Goal: Task Accomplishment & Management: Use online tool/utility

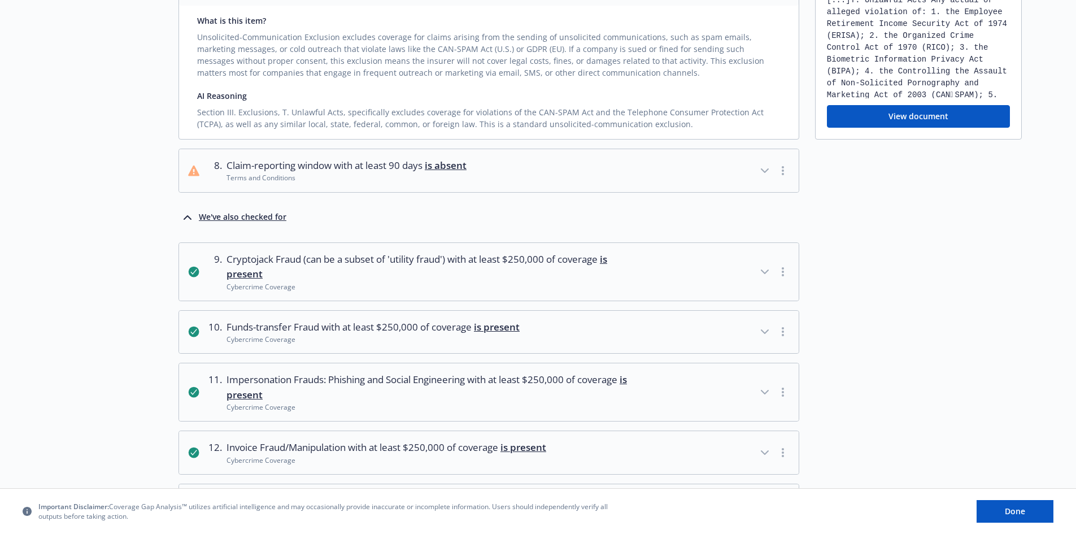
scroll to position [74, 0]
drag, startPoint x: 1028, startPoint y: 510, endPoint x: 1023, endPoint y: 489, distance: 21.7
click at [1028, 508] on button "Done" at bounding box center [1015, 511] width 77 height 23
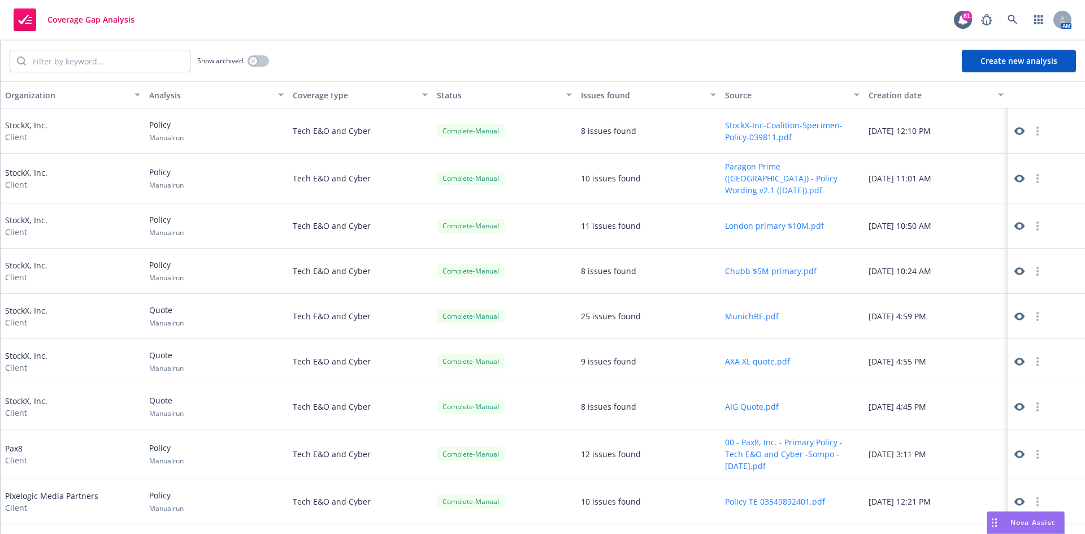
click at [1005, 58] on button "Create new analysis" at bounding box center [1019, 61] width 114 height 23
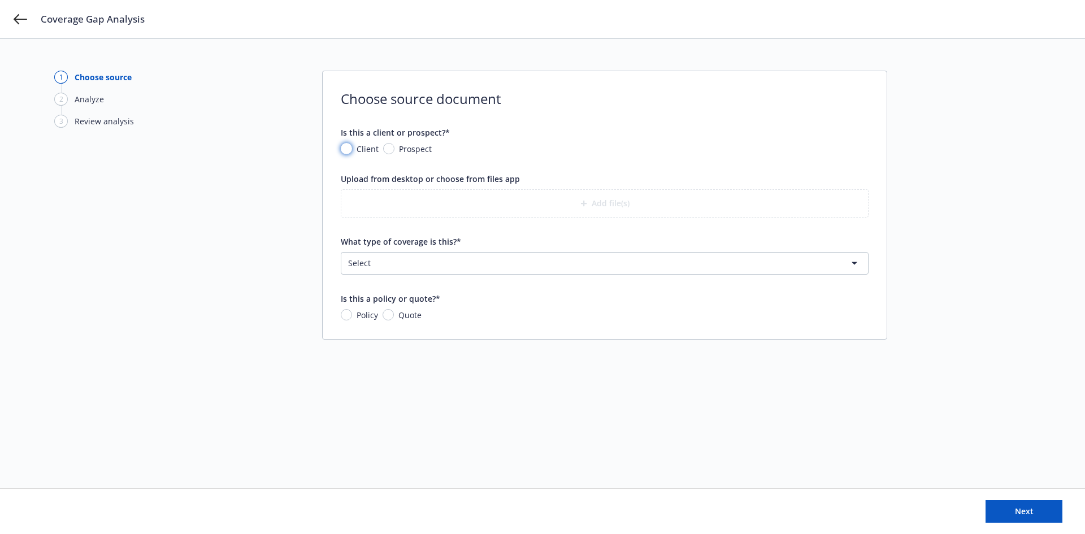
click at [347, 147] on input "Client" at bounding box center [346, 148] width 11 height 11
radio input "true"
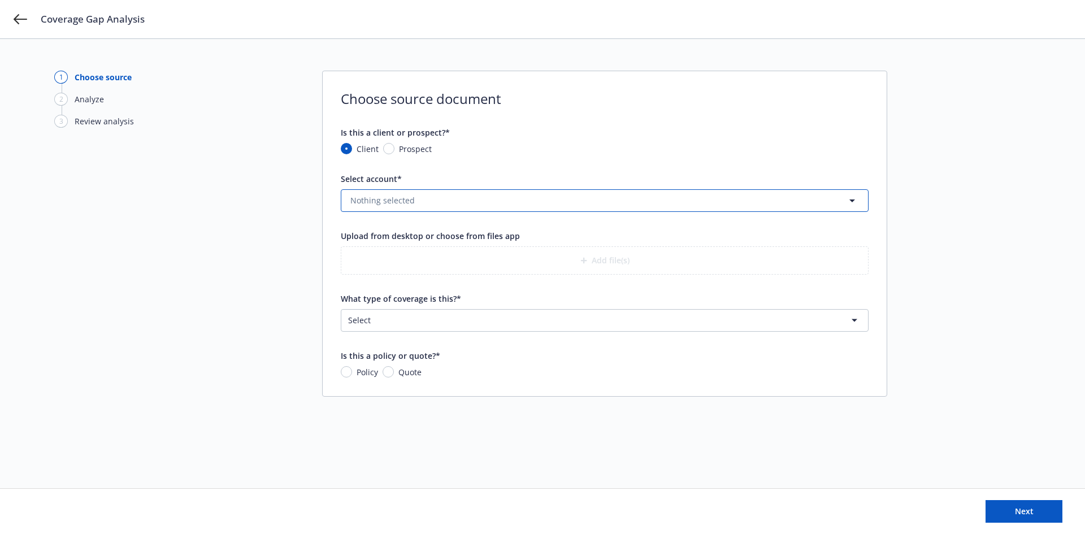
click at [380, 203] on span "Nothing selected" at bounding box center [382, 200] width 64 height 12
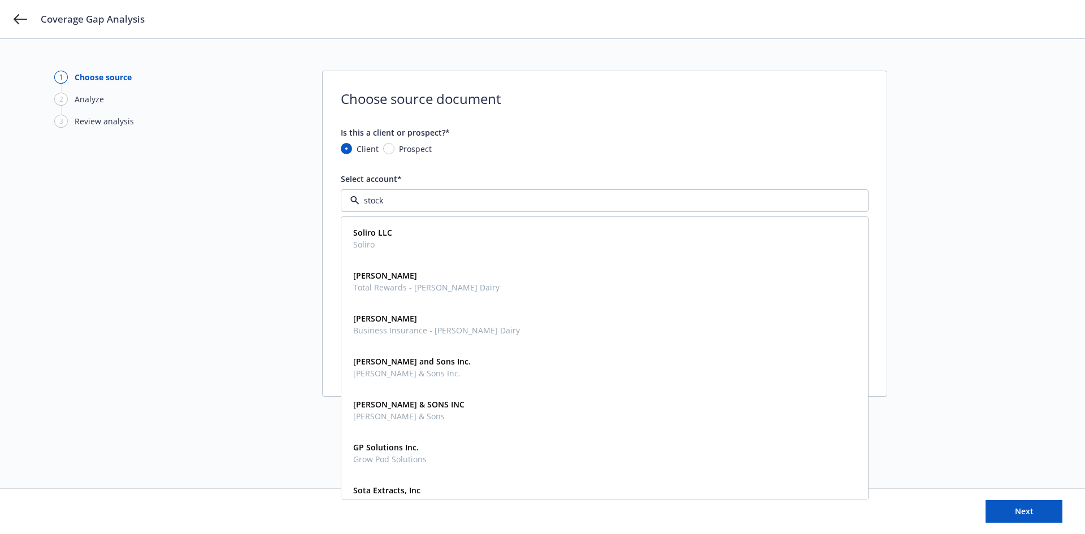
type input "stockx"
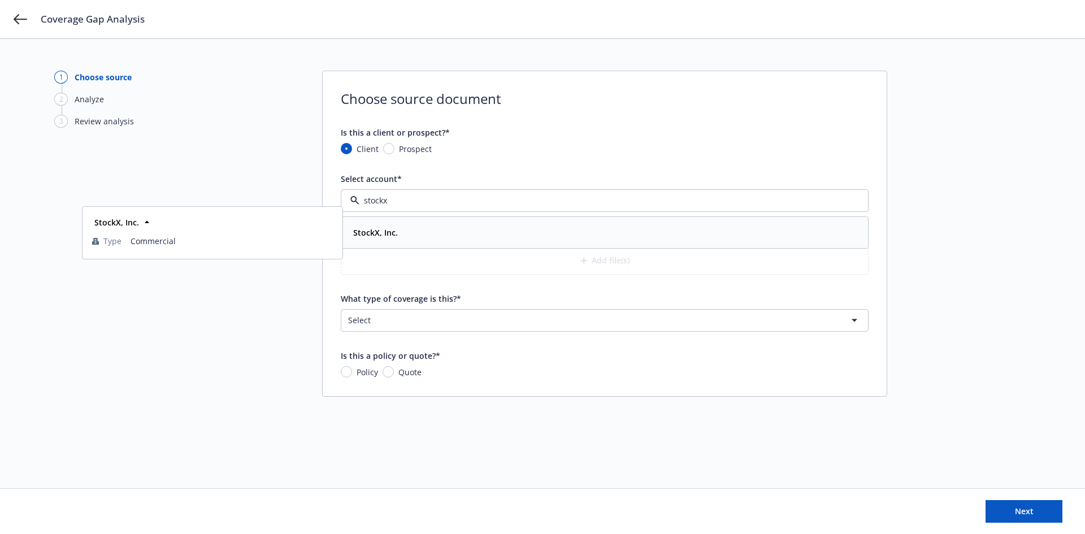
click at [360, 230] on strong "StockX, Inc." at bounding box center [375, 232] width 45 height 11
click at [595, 258] on button "Add file(s)" at bounding box center [605, 260] width 528 height 28
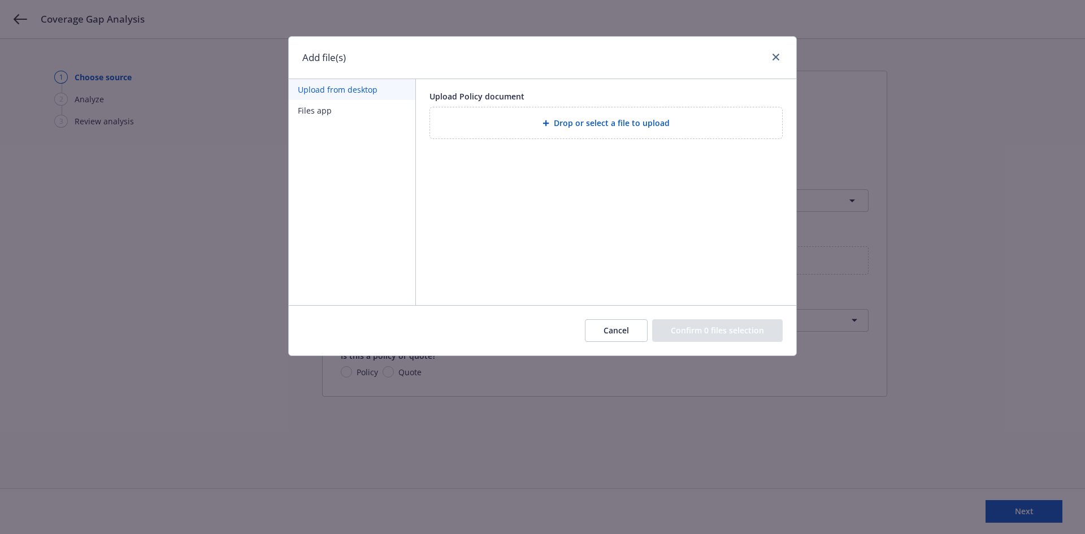
click at [555, 117] on span "Drop or select a file to upload" at bounding box center [612, 123] width 116 height 12
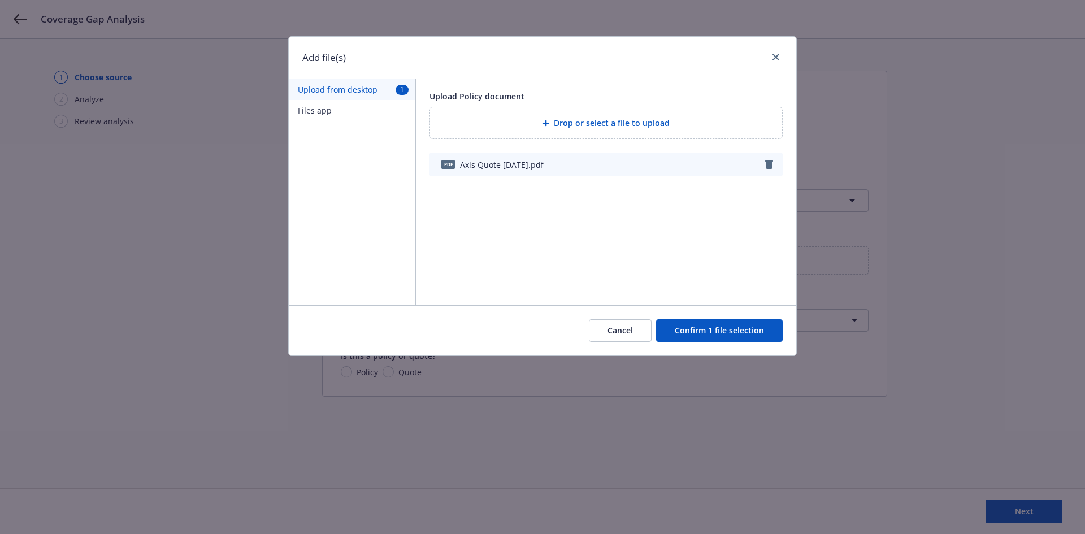
click at [729, 322] on button "Confirm 1 file selection" at bounding box center [719, 330] width 127 height 23
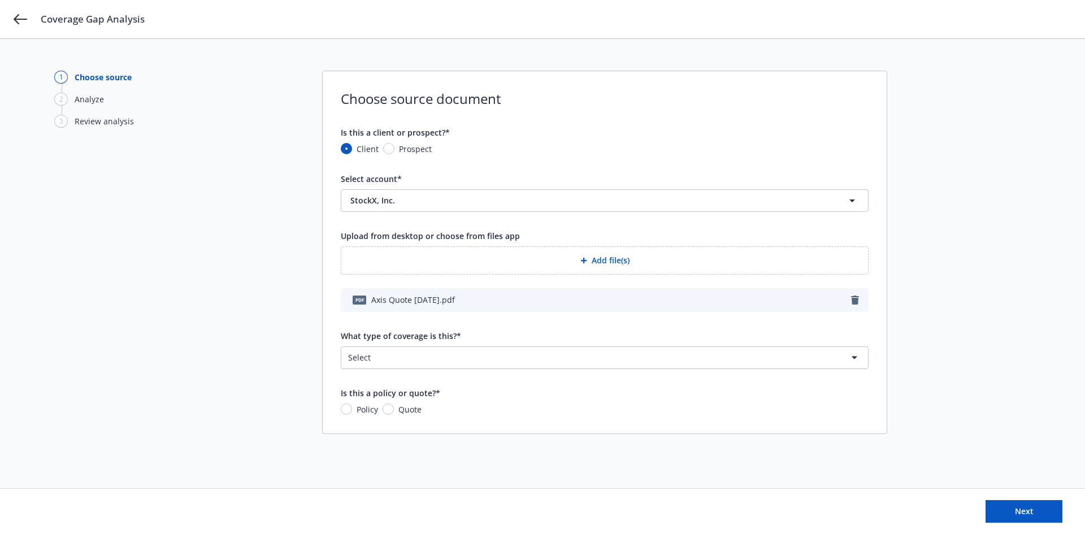
click at [373, 356] on html "Coverage Gap Analysis 1 Choose source 2 Analyze 3 Review analysis Choose source…" at bounding box center [542, 267] width 1085 height 534
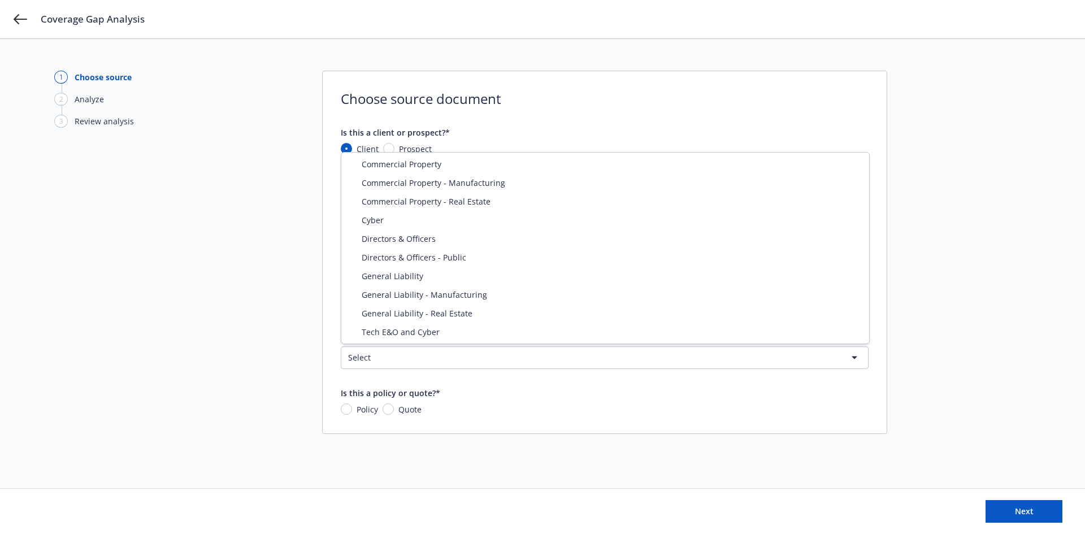
select select "ERRORS_AND_OMISSIONS"
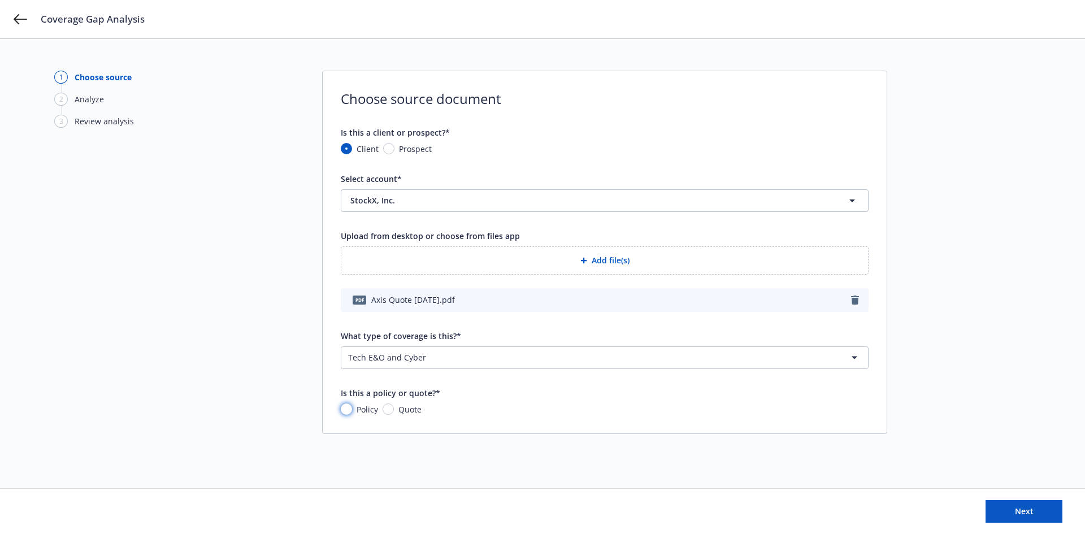
drag, startPoint x: 342, startPoint y: 407, endPoint x: 394, endPoint y: 414, distance: 51.9
click at [349, 407] on input "Policy" at bounding box center [346, 408] width 11 height 11
radio input "true"
click at [1023, 508] on span "Next" at bounding box center [1024, 511] width 19 height 11
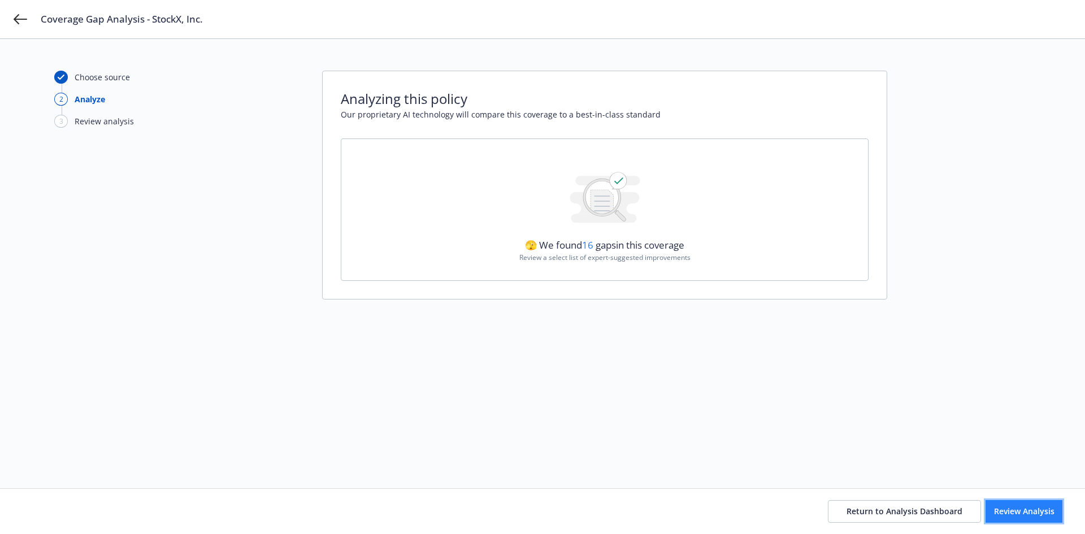
drag, startPoint x: 997, startPoint y: 508, endPoint x: 993, endPoint y: 501, distance: 8.1
click at [997, 508] on span "Review Analysis" at bounding box center [1024, 511] width 60 height 11
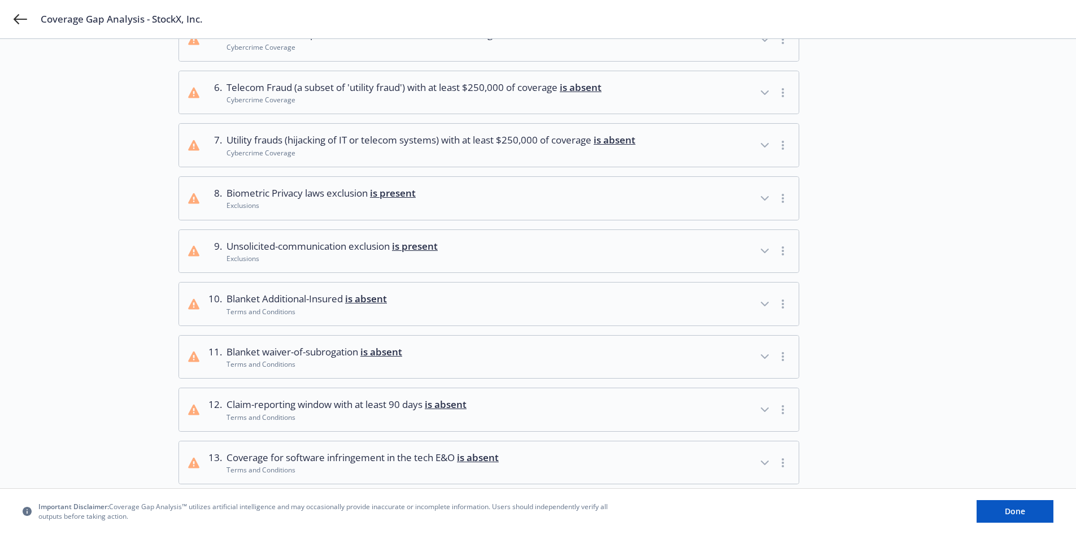
scroll to position [395, 0]
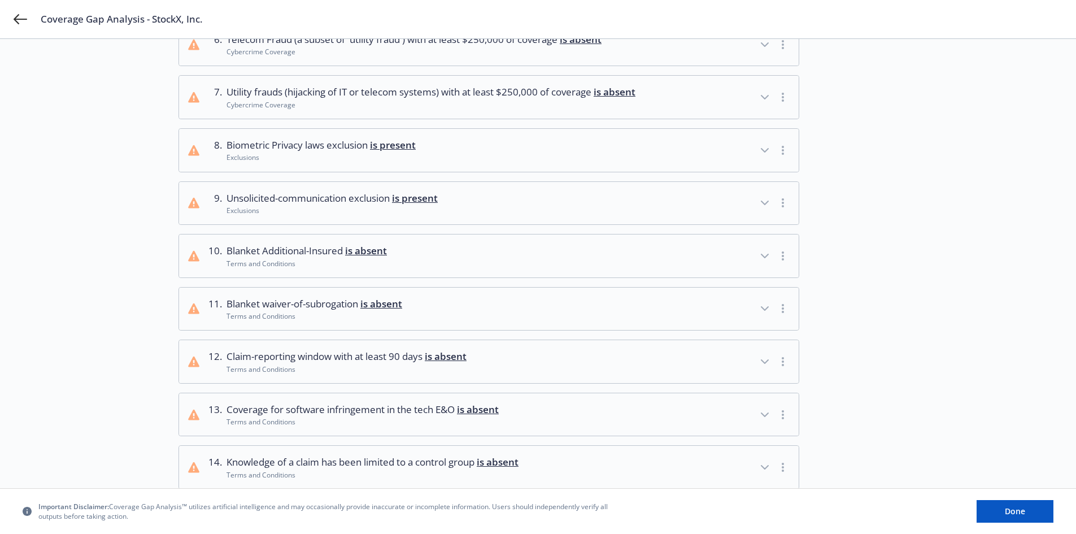
click at [765, 157] on icon "button" at bounding box center [765, 150] width 14 height 14
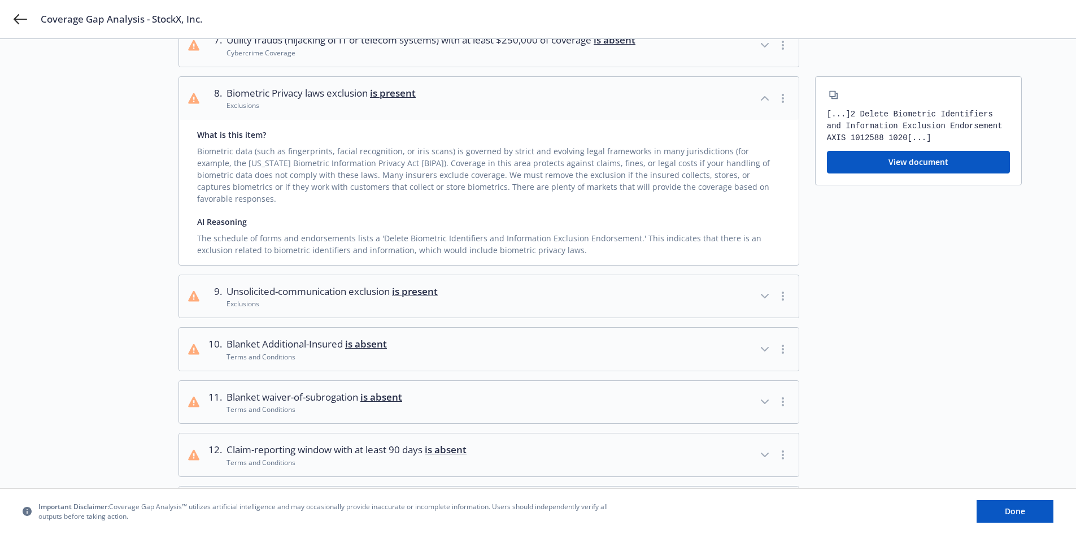
scroll to position [452, 0]
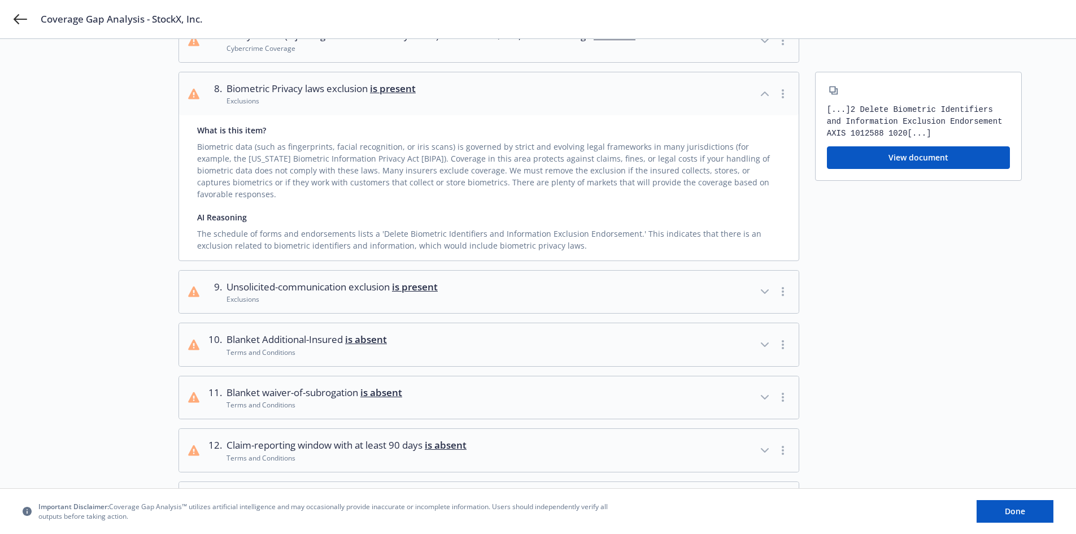
click at [763, 294] on icon "button" at bounding box center [765, 292] width 14 height 14
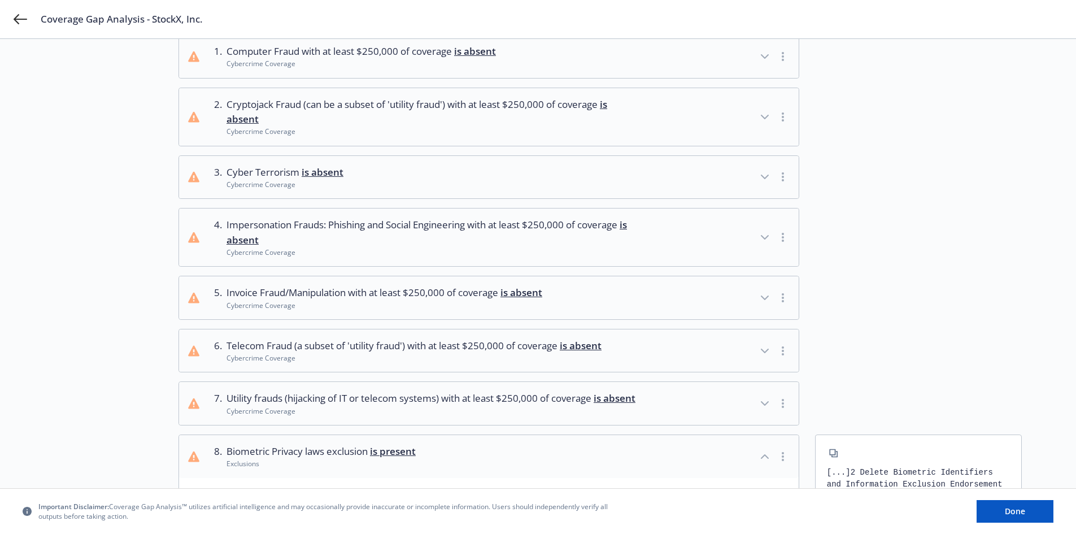
scroll to position [56, 0]
